Goal: Information Seeking & Learning: Check status

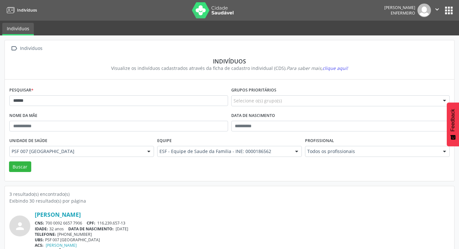
click at [454, 7] on nav "Indivíduos [PERSON_NAME] Enfermeiro  Configurações Sair apps" at bounding box center [229, 10] width 459 height 21
drag, startPoint x: 454, startPoint y: 7, endPoint x: 448, endPoint y: 8, distance: 5.2
click at [449, 7] on button "apps" at bounding box center [448, 10] width 11 height 11
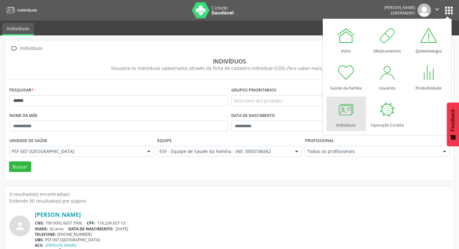
click at [448, 8] on button "apps" at bounding box center [448, 10] width 11 height 11
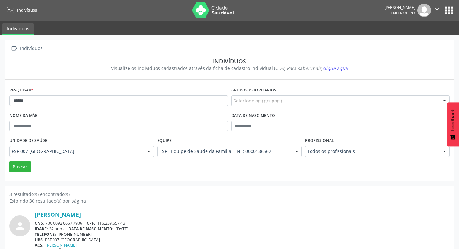
click at [448, 8] on button "apps" at bounding box center [448, 10] width 11 height 11
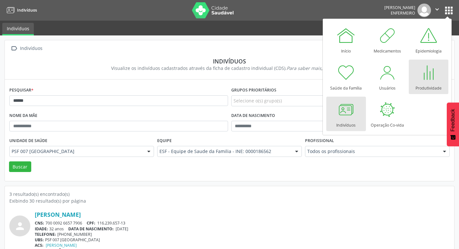
click at [431, 75] on div at bounding box center [427, 72] width 19 height 19
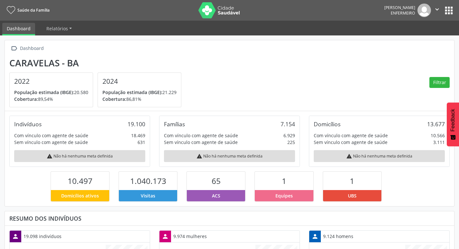
click at [445, 10] on button "apps" at bounding box center [448, 10] width 11 height 11
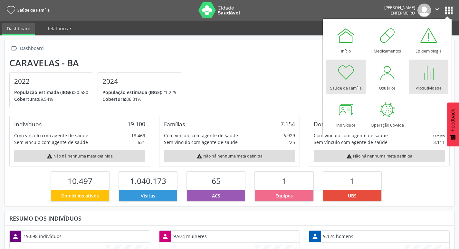
click at [431, 73] on div at bounding box center [427, 72] width 19 height 19
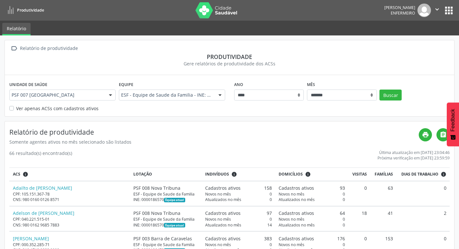
click at [16, 108] on label "Ver apenas ACSs com cadastros ativos" at bounding box center [57, 108] width 82 height 7
click at [391, 93] on button "Buscar" at bounding box center [390, 94] width 22 height 11
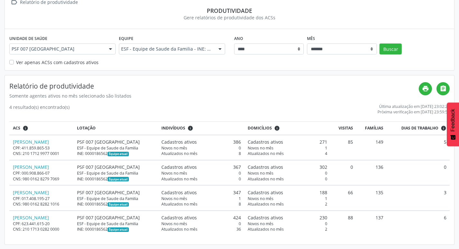
scroll to position [46, 0]
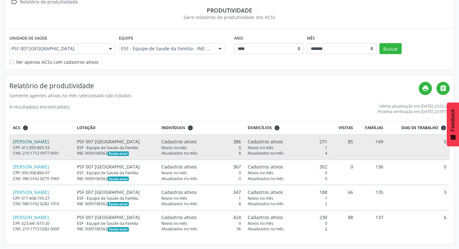
click at [43, 141] on link "Irinea Lima Santos" at bounding box center [31, 141] width 36 height 6
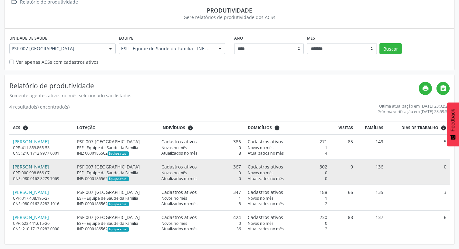
click at [49, 167] on link "[PERSON_NAME]" at bounding box center [31, 167] width 36 height 6
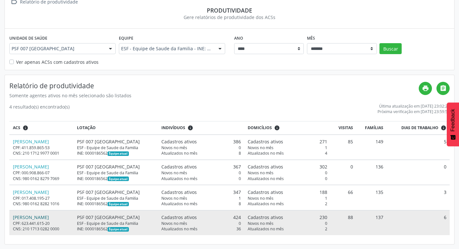
click at [45, 215] on link "[PERSON_NAME]" at bounding box center [31, 217] width 36 height 6
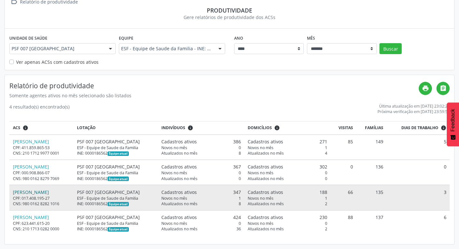
click at [49, 190] on link "[PERSON_NAME]" at bounding box center [31, 192] width 36 height 6
